Goal: Information Seeking & Learning: Understand process/instructions

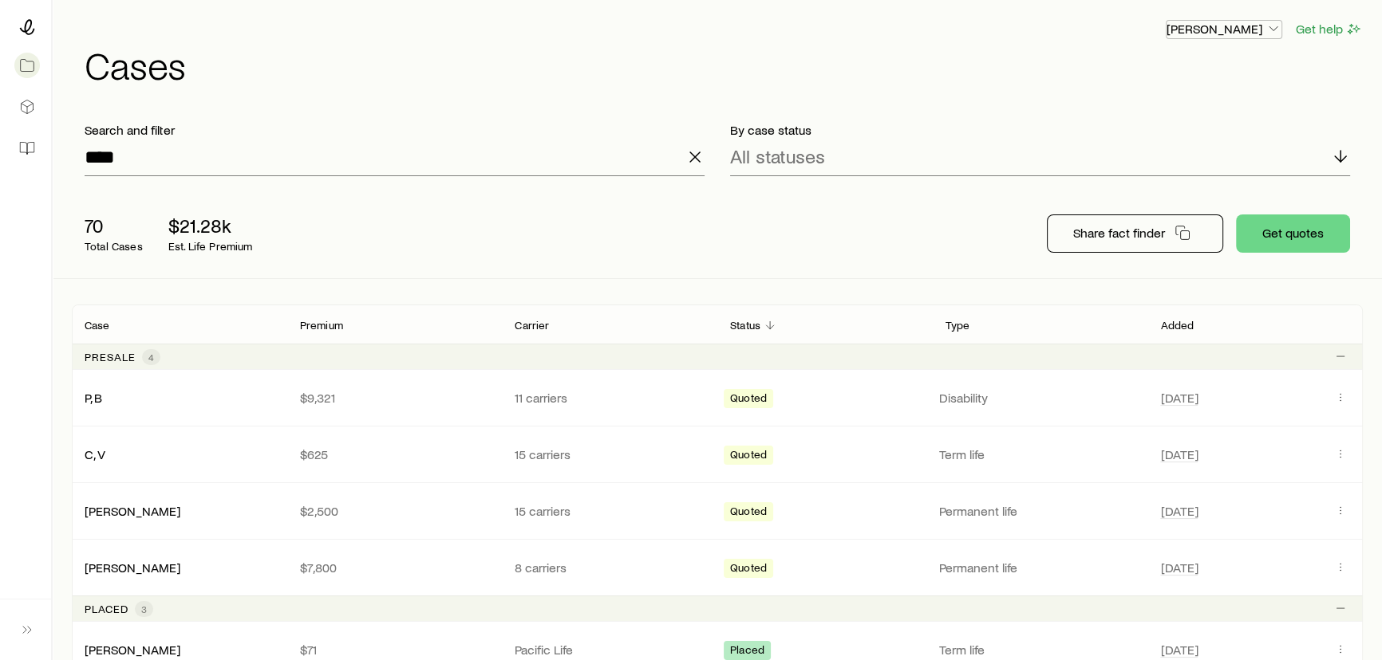
click at [1224, 37] on button "[PERSON_NAME]" at bounding box center [1223, 29] width 116 height 19
click at [1158, 111] on span "Commission schedule" at bounding box center [1186, 108] width 123 height 16
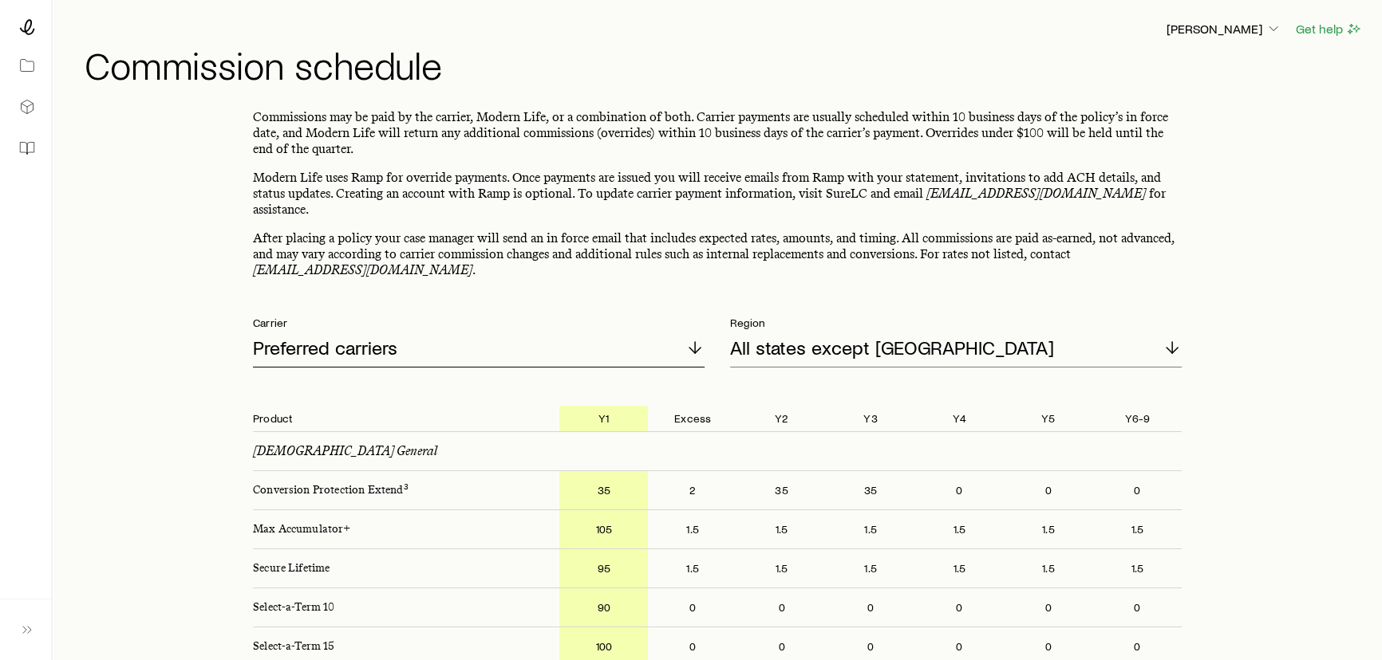
click at [333, 337] on p "Preferred carriers" at bounding box center [325, 348] width 144 height 22
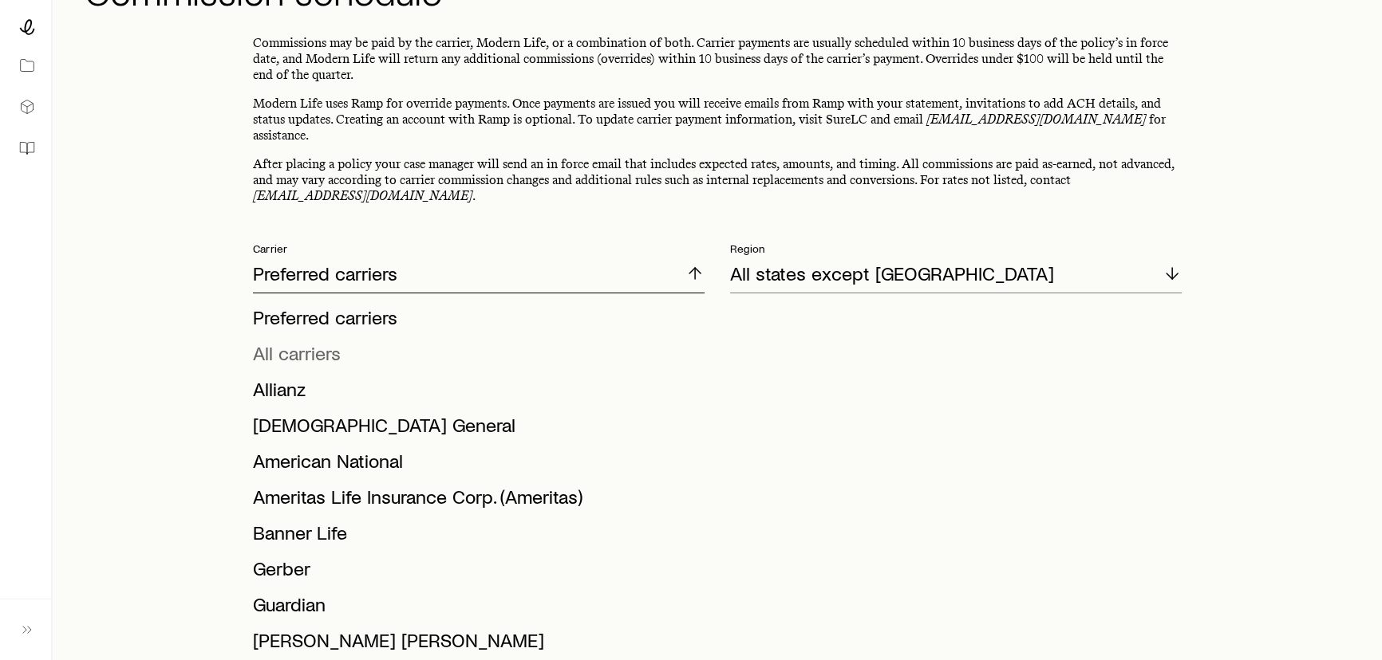
scroll to position [72, 0]
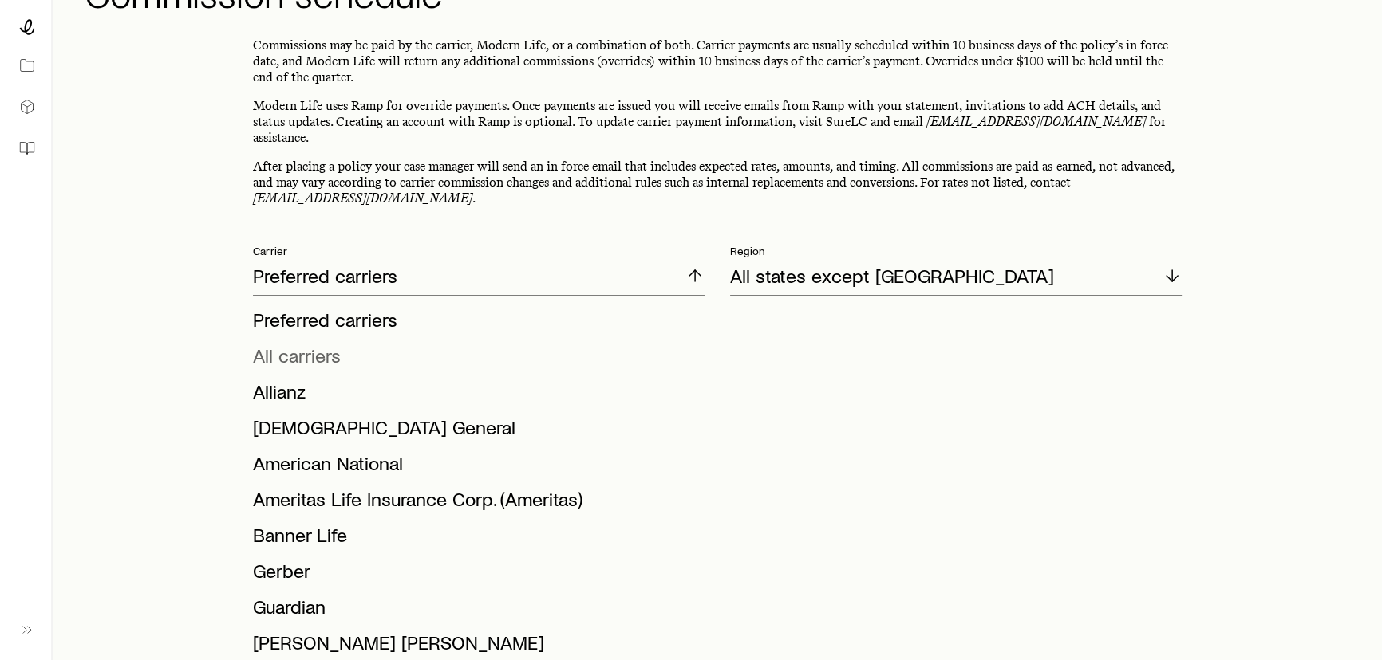
click at [302, 344] on span "All carriers" at bounding box center [297, 355] width 88 height 23
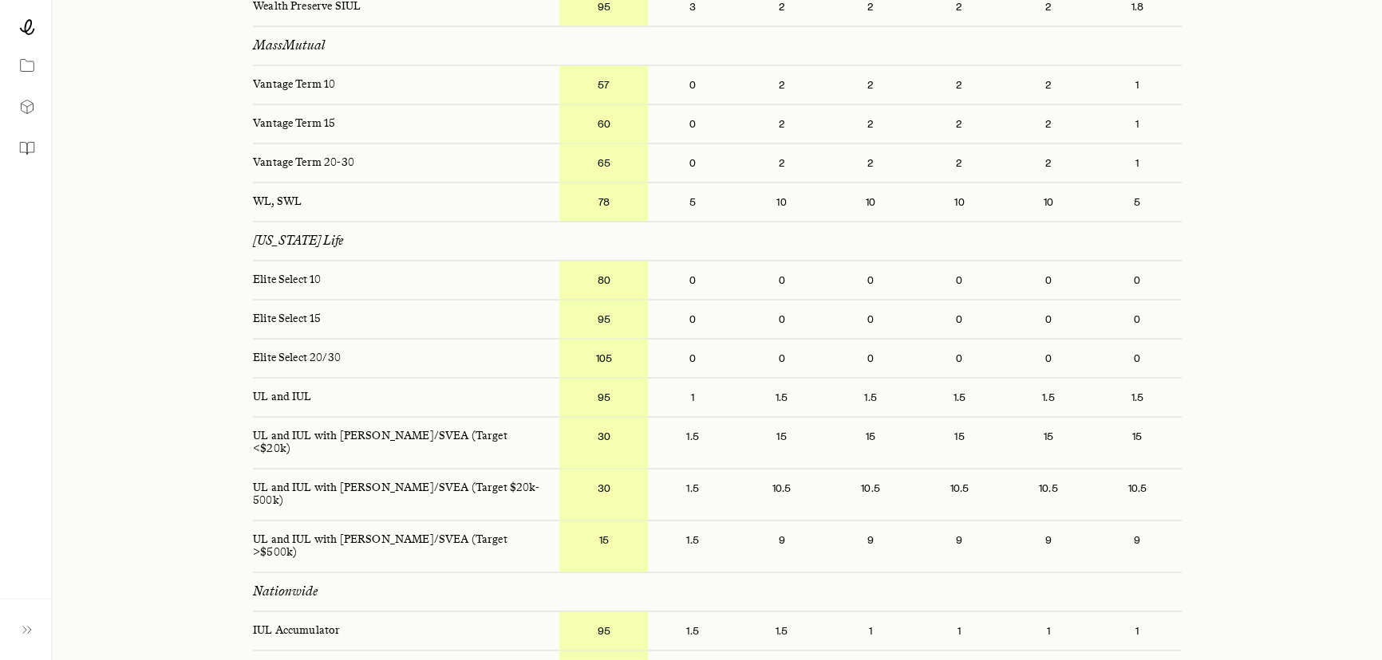
scroll to position [3118, 0]
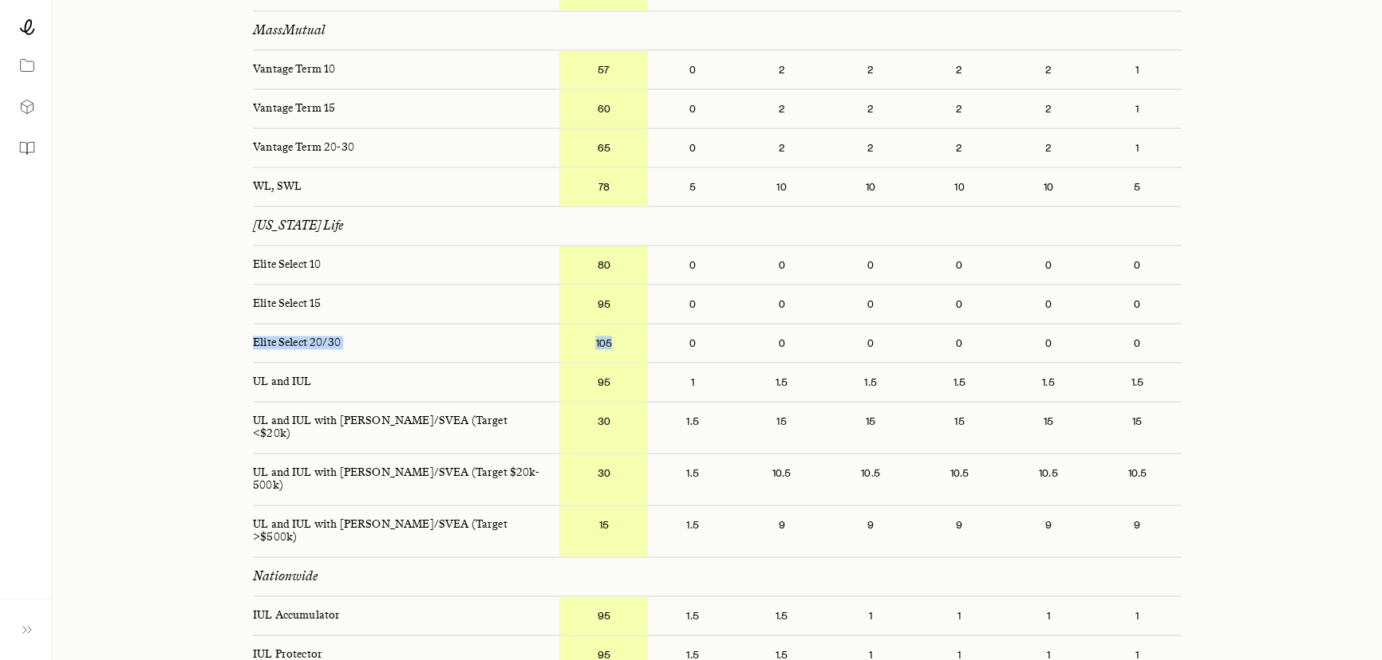
drag, startPoint x: 255, startPoint y: 324, endPoint x: 609, endPoint y: 319, distance: 354.2
click at [609, 324] on div "Elite Select 20/30 105 0 0 0 0 0 0" at bounding box center [717, 343] width 954 height 38
click at [609, 324] on p "105" at bounding box center [603, 343] width 89 height 38
drag, startPoint x: 338, startPoint y: 319, endPoint x: 254, endPoint y: 322, distance: 84.6
click at [254, 324] on p "Elite Select 20/30" at bounding box center [399, 343] width 319 height 38
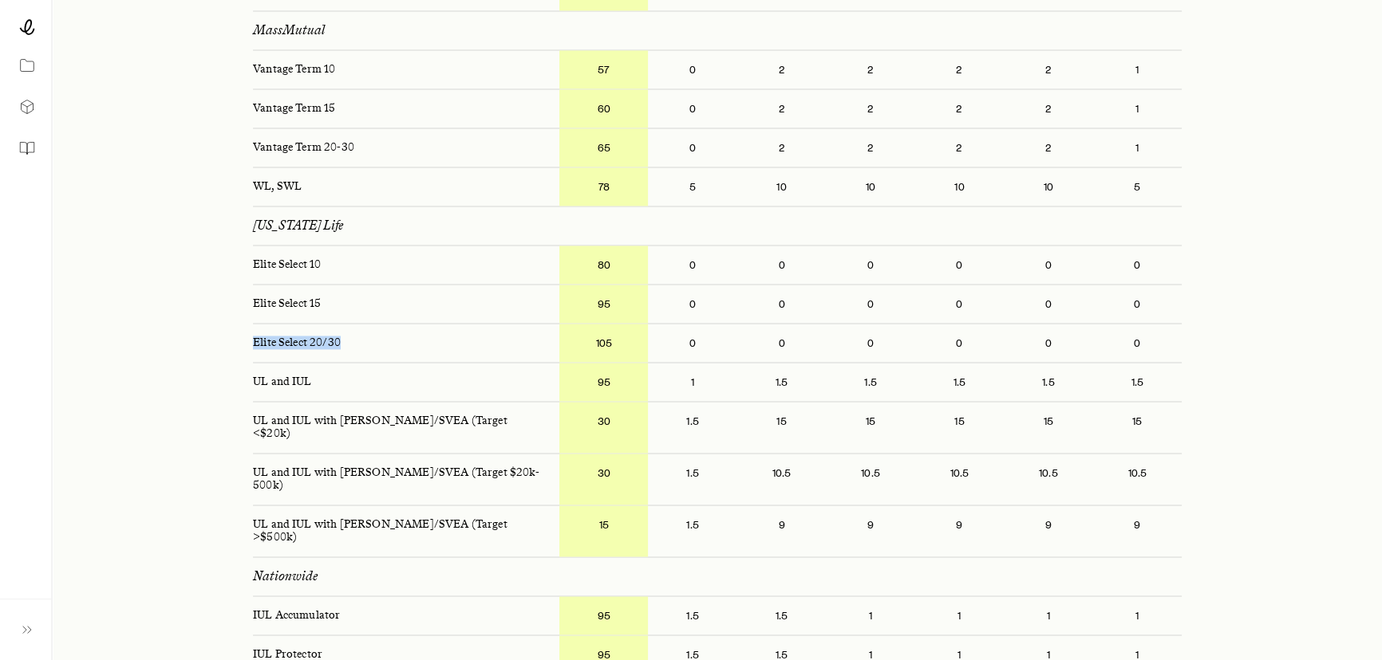
click at [254, 324] on p "Elite Select 20/30" at bounding box center [399, 343] width 319 height 38
drag, startPoint x: 254, startPoint y: 317, endPoint x: 617, endPoint y: 325, distance: 363.0
click at [617, 325] on div "Elite Select 20/30 105 0 0 0 0 0 0" at bounding box center [717, 343] width 954 height 38
click at [617, 324] on p "105" at bounding box center [603, 343] width 89 height 38
drag, startPoint x: 617, startPoint y: 325, endPoint x: 558, endPoint y: 326, distance: 59.0
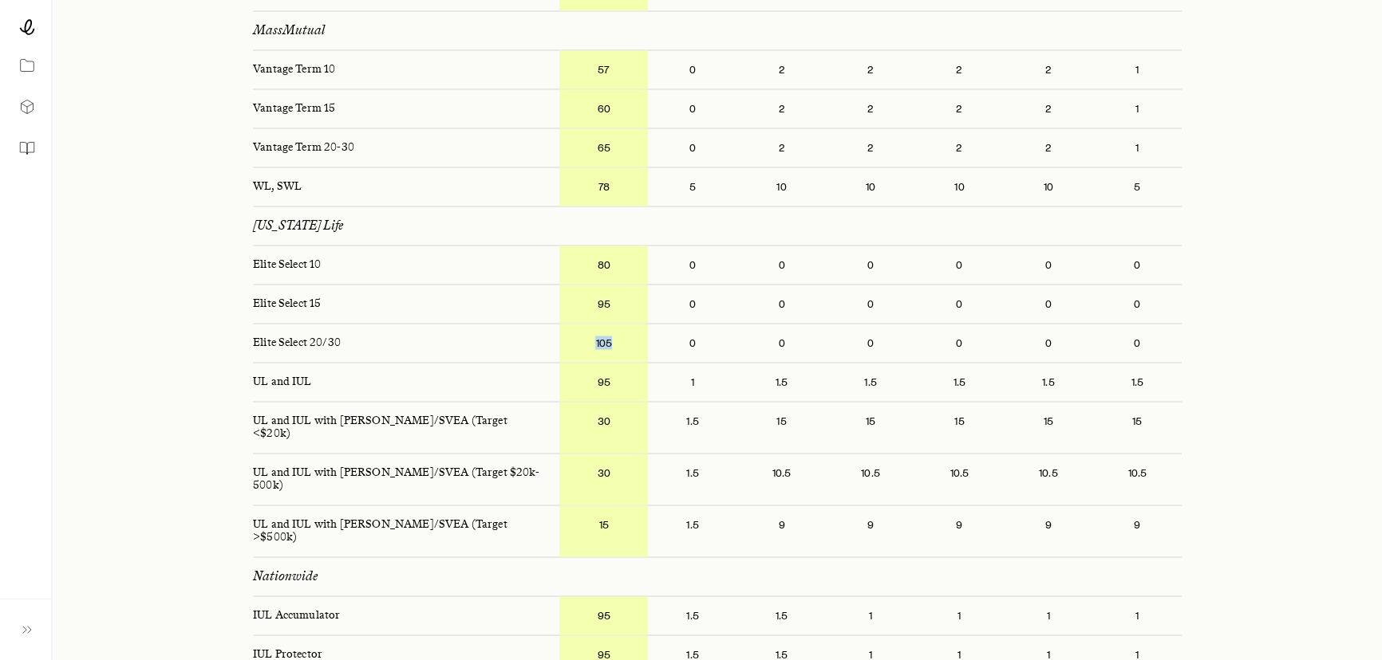
click at [559, 326] on p "105" at bounding box center [603, 343] width 89 height 38
click at [254, 246] on p "Elite Select 10" at bounding box center [399, 265] width 319 height 38
drag, startPoint x: 622, startPoint y: 244, endPoint x: 592, endPoint y: 248, distance: 30.6
click at [592, 248] on p "80" at bounding box center [603, 265] width 89 height 38
click at [593, 248] on p "80" at bounding box center [603, 265] width 89 height 38
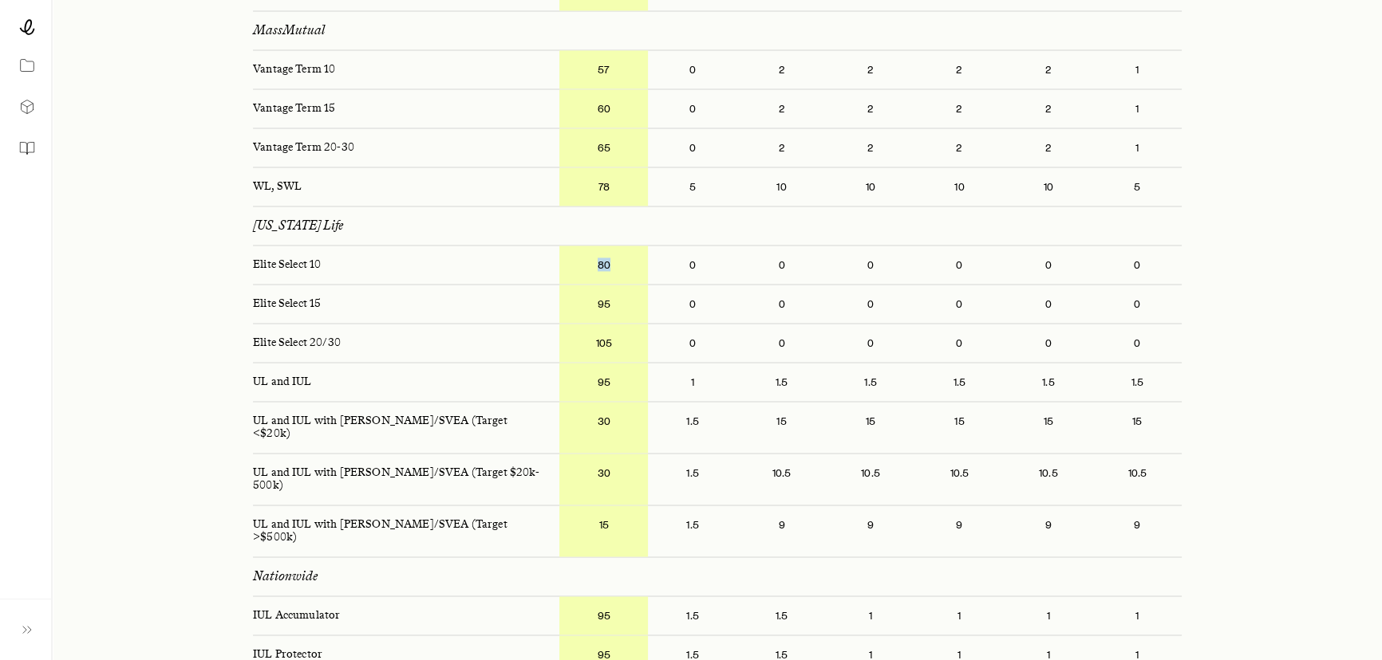
drag, startPoint x: 615, startPoint y: 240, endPoint x: 594, endPoint y: 241, distance: 20.8
click at [594, 246] on p "80" at bounding box center [603, 265] width 89 height 38
drag, startPoint x: 617, startPoint y: 313, endPoint x: 619, endPoint y: 325, distance: 12.2
click at [615, 324] on p "105" at bounding box center [603, 343] width 89 height 38
drag, startPoint x: 619, startPoint y: 325, endPoint x: 590, endPoint y: 333, distance: 29.8
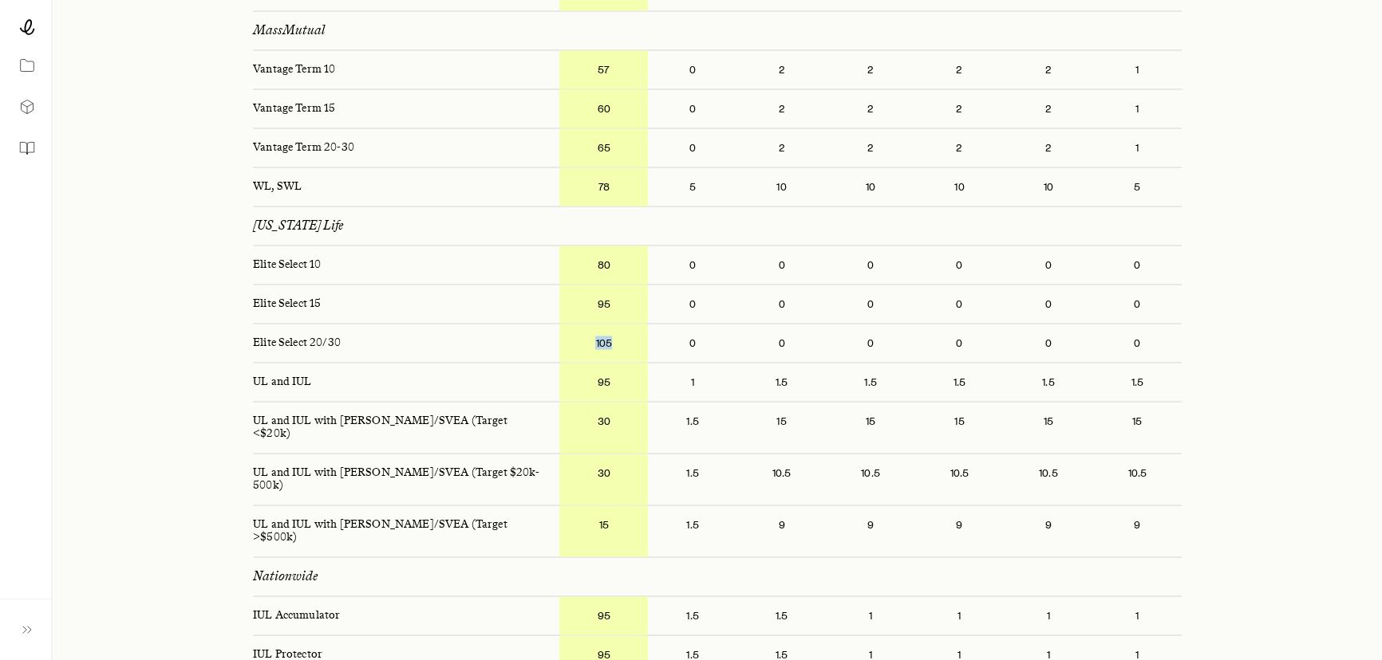
click at [590, 333] on p "105" at bounding box center [603, 343] width 89 height 38
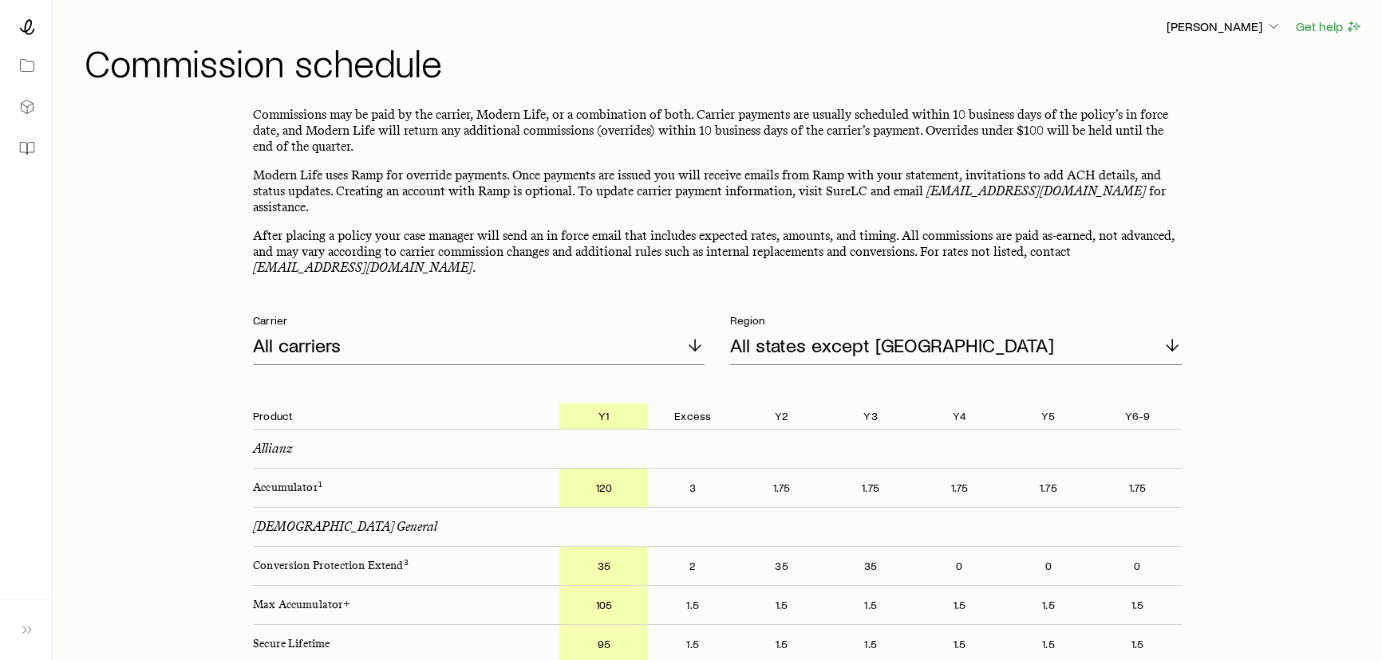
scroll to position [0, 0]
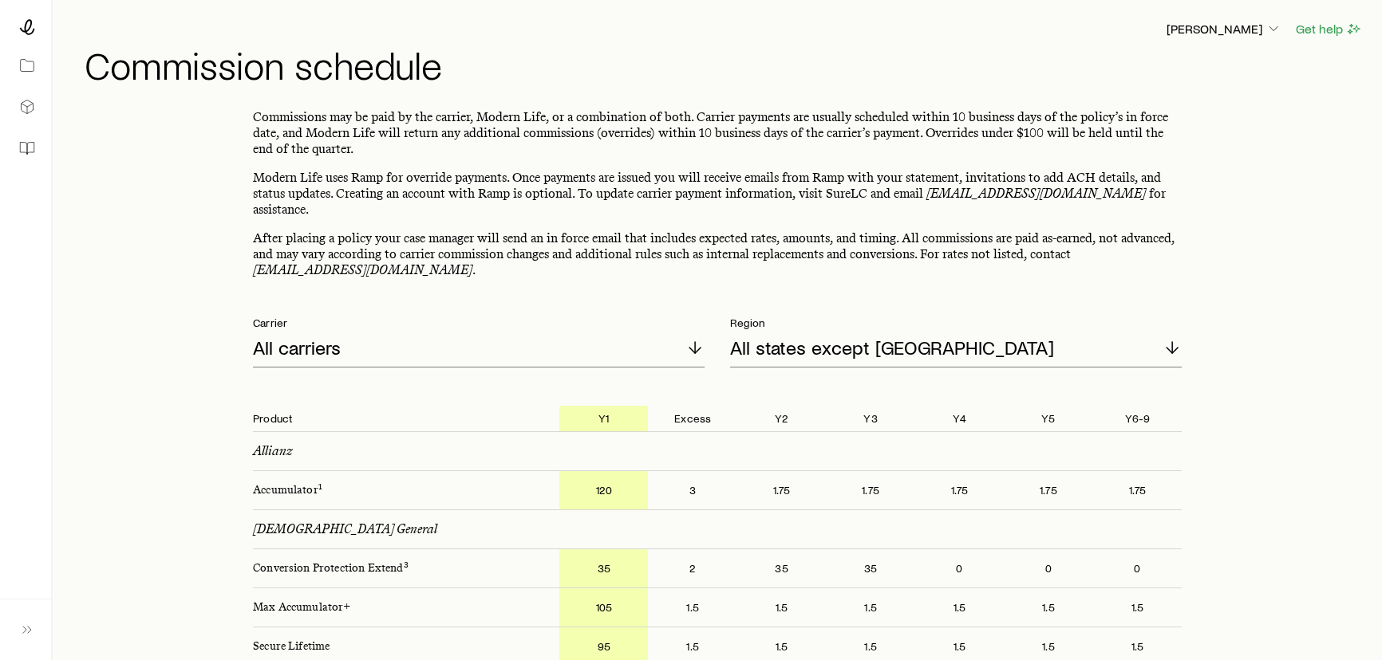
click at [22, 18] on div at bounding box center [26, 27] width 26 height 29
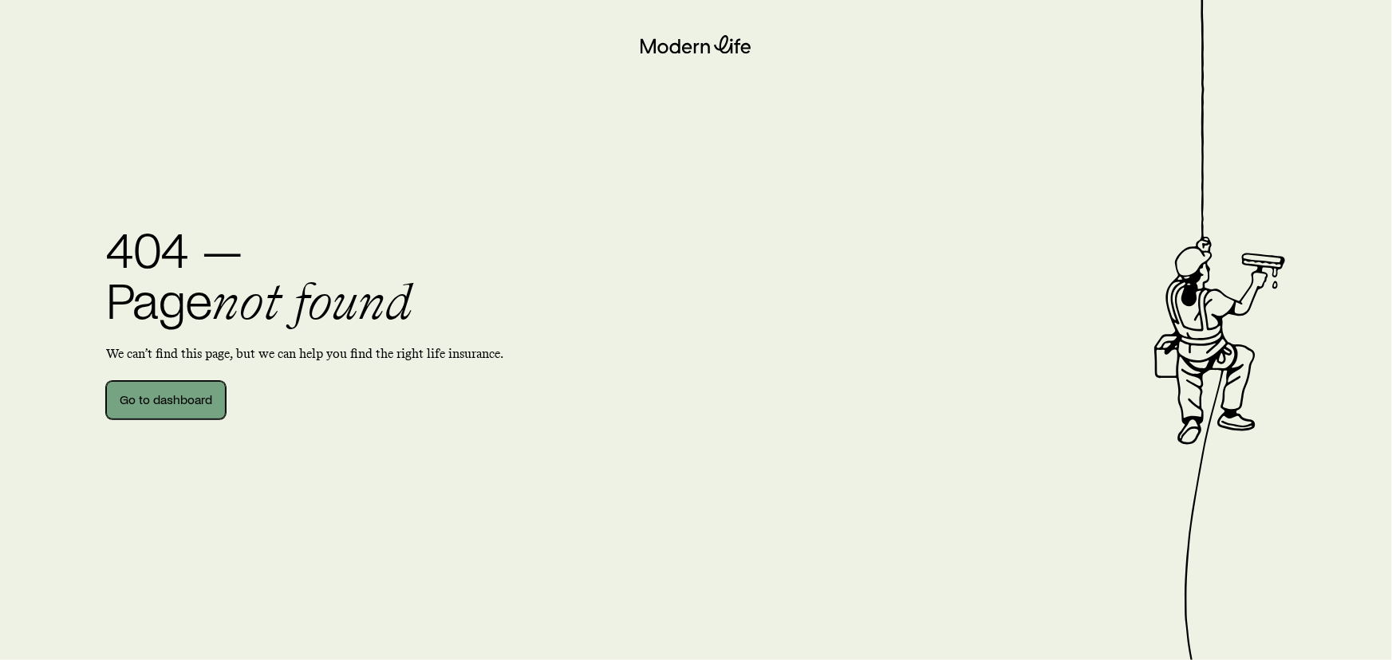
click at [192, 384] on link "Go to dashboard" at bounding box center [166, 400] width 120 height 38
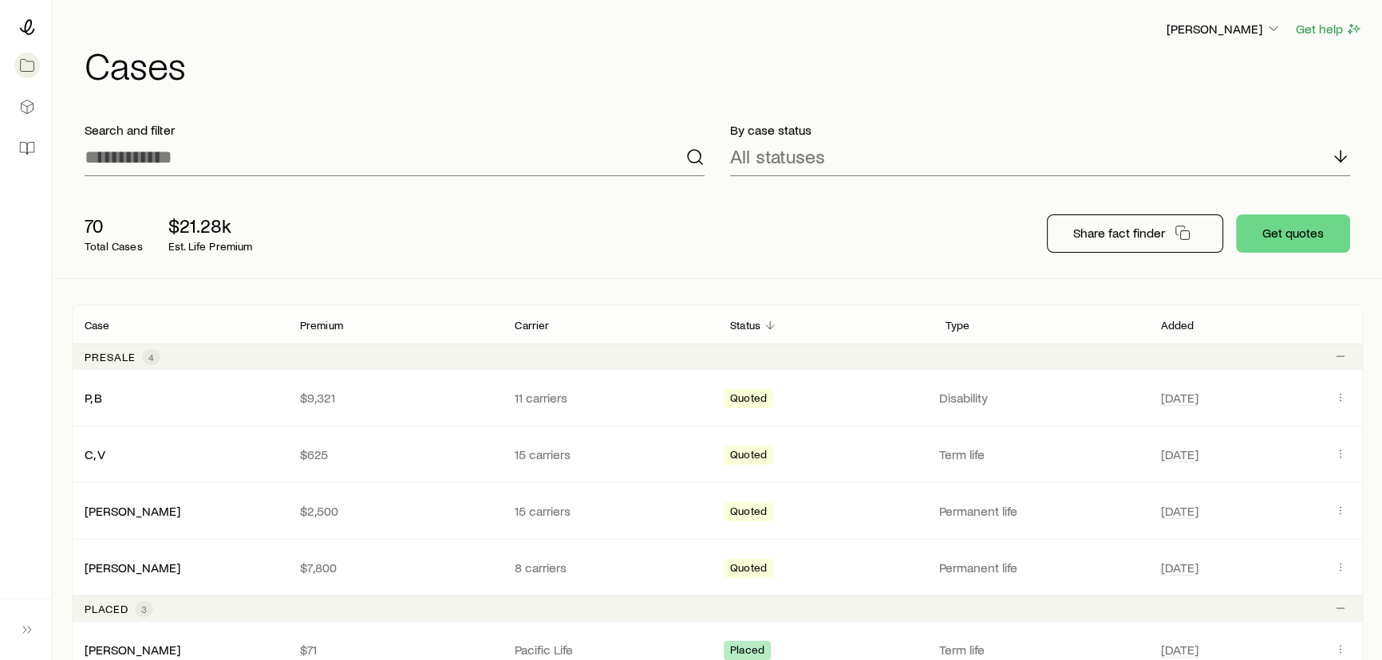
click at [1245, 40] on header "[PERSON_NAME] Get help Cases" at bounding box center [717, 51] width 1291 height 65
click at [1242, 28] on p "[PERSON_NAME]" at bounding box center [1223, 29] width 115 height 16
click at [1134, 150] on span "Sign out" at bounding box center [1147, 150] width 44 height 16
